Goal: Information Seeking & Learning: Learn about a topic

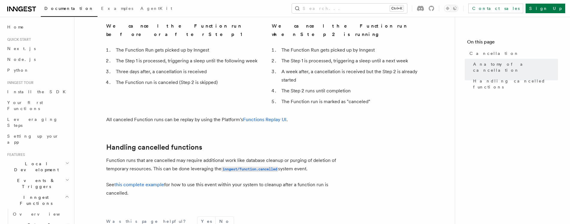
scroll to position [516, 0]
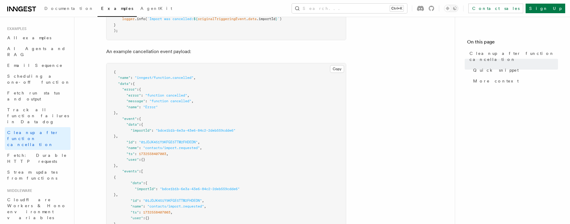
scroll to position [324, 0]
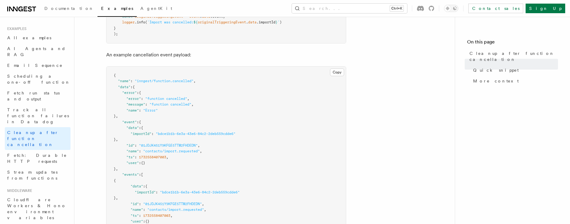
click at [73, 208] on header "Search... Documentation Examples AgentKit Examples All examples AI Agents and R…" at bounding box center [37, 120] width 74 height 207
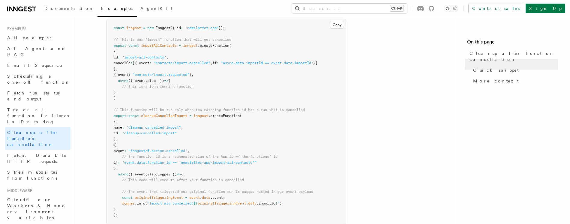
scroll to position [144, 0]
click at [210, 63] on span ""contacts/import.cancelled"" at bounding box center [182, 62] width 57 height 4
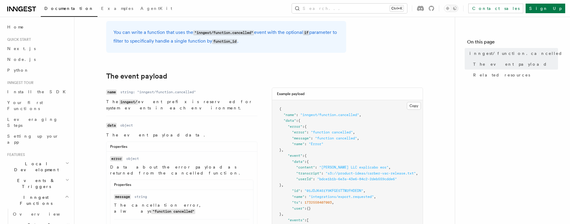
scroll to position [108, 0]
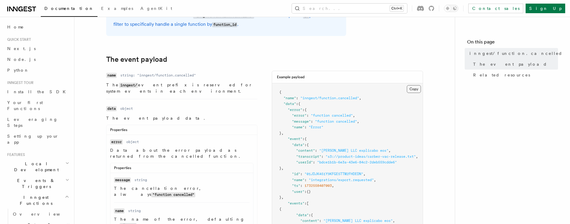
click at [418, 88] on button "Copy Copied" at bounding box center [414, 89] width 14 height 8
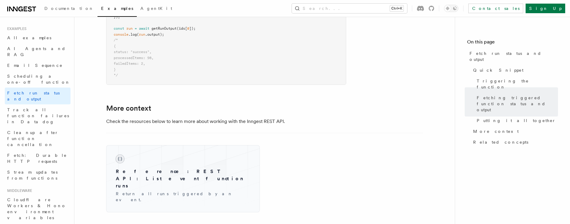
scroll to position [875, 0]
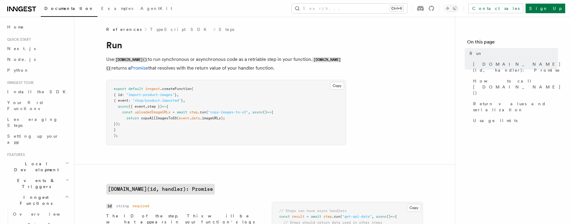
scroll to position [36, 0]
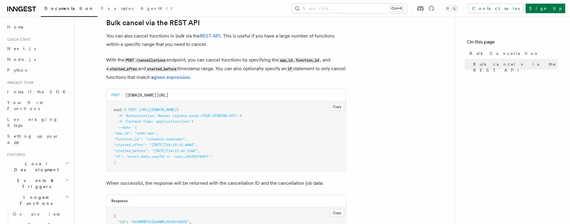
scroll to position [119, 0]
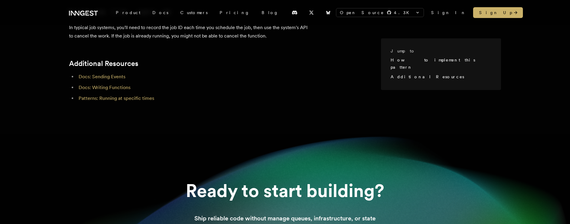
scroll to position [396, 0]
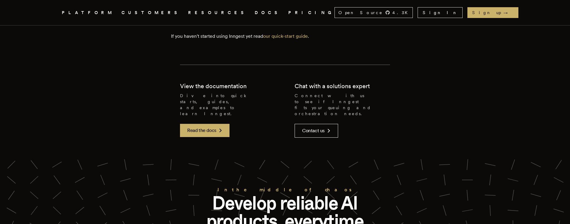
scroll to position [684, 0]
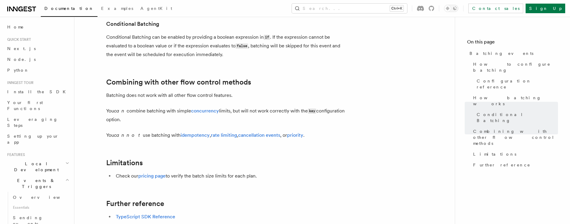
scroll to position [583, 0]
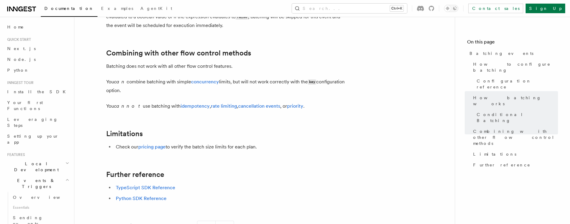
scroll to position [576, 0]
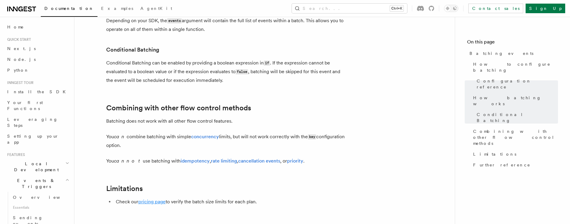
click at [156, 202] on link "pricing page" at bounding box center [151, 202] width 27 height 6
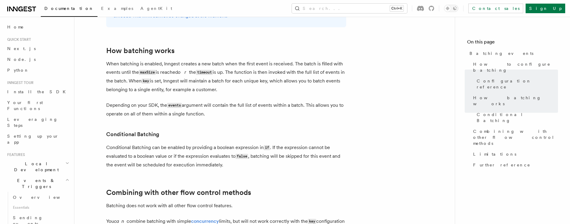
scroll to position [576, 0]
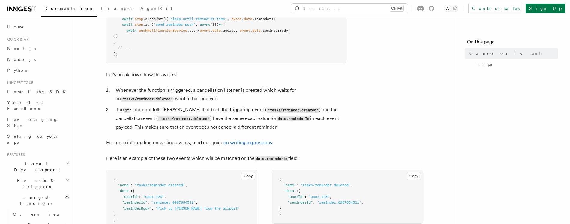
scroll to position [288, 0]
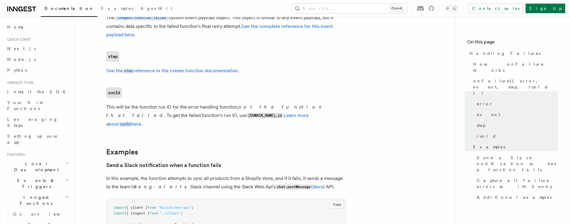
scroll to position [576, 0]
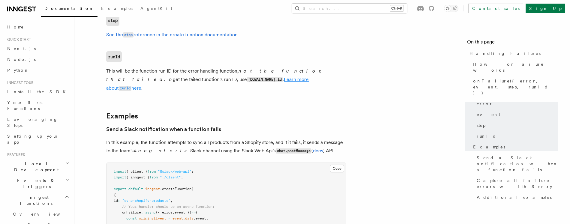
click at [215, 80] on link "Learn more about runId here" at bounding box center [207, 83] width 202 height 14
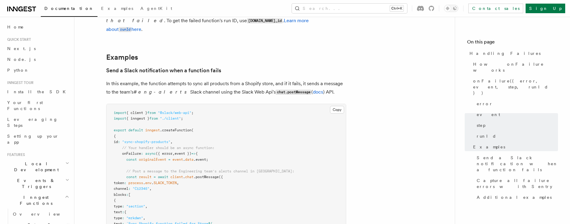
scroll to position [651, 0]
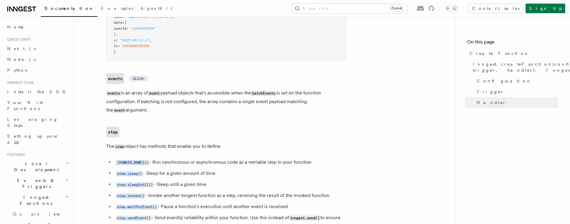
scroll to position [1212, 0]
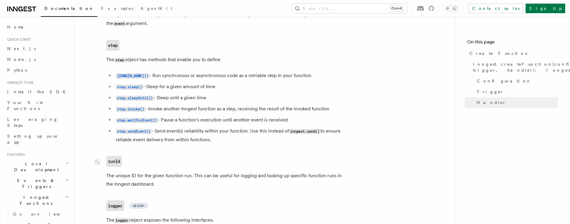
scroll to position [1320, 0]
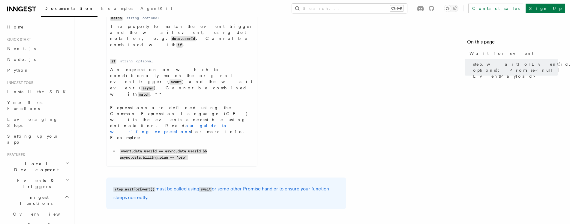
scroll to position [201, 0]
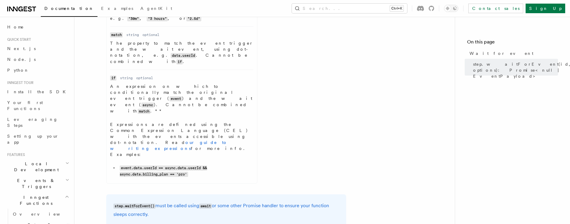
click at [355, 78] on div "Name id Type string Required required Description The ID of the step. This will…" at bounding box center [264, 30] width 317 height 315
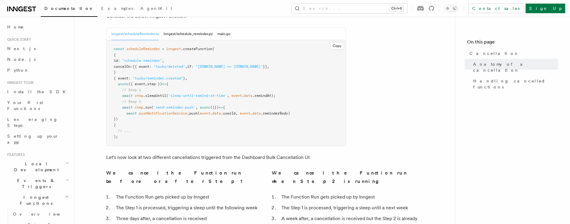
scroll to position [324, 0]
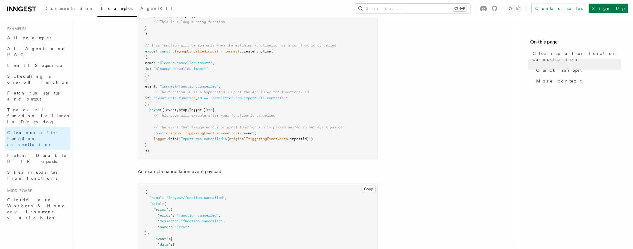
scroll to position [224, 0]
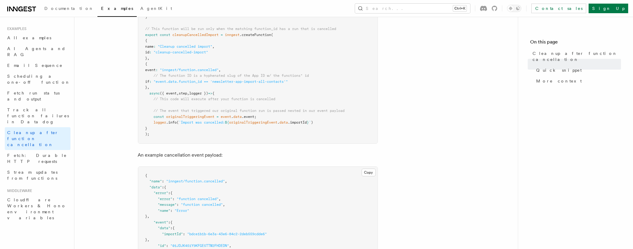
click at [441, 94] on article "Examples Cleanup after function cancellation When function runs are cancelled, …" at bounding box center [296, 207] width 424 height 809
